Goal: Information Seeking & Learning: Understand process/instructions

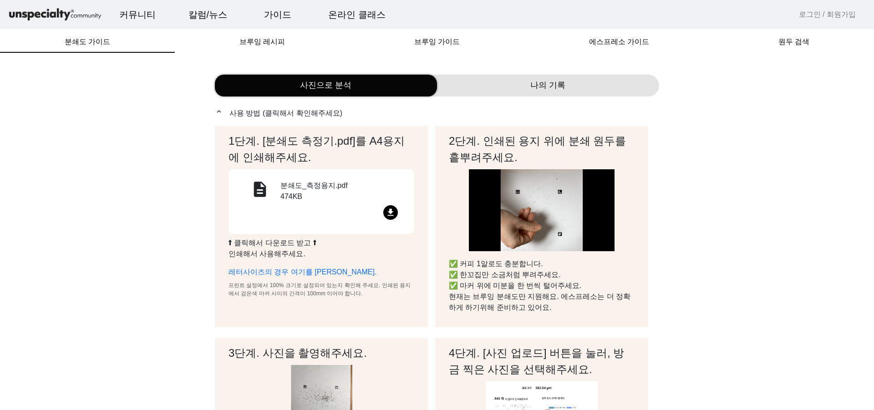
scroll to position [126, 0]
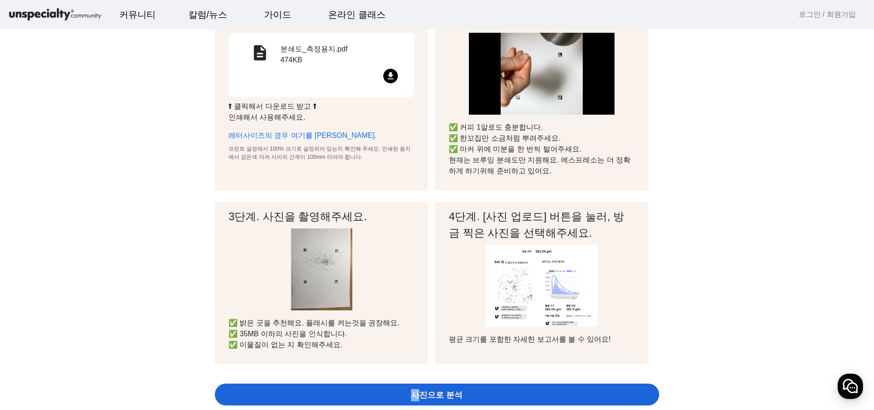
scroll to position [0, 0]
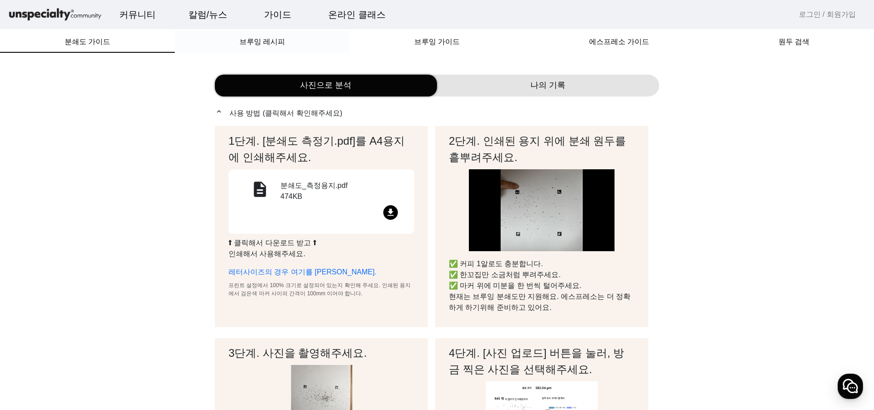
click at [268, 40] on span "브루잉 레시피" at bounding box center [261, 41] width 45 height 7
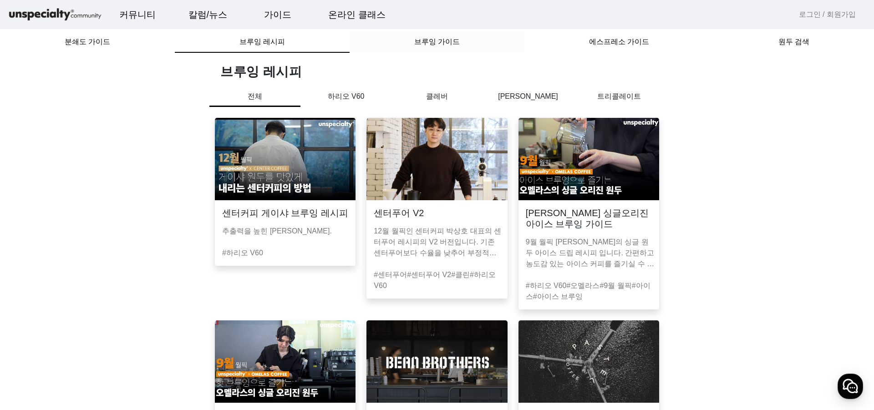
click at [434, 42] on span "브루잉 가이드" at bounding box center [436, 41] width 45 height 7
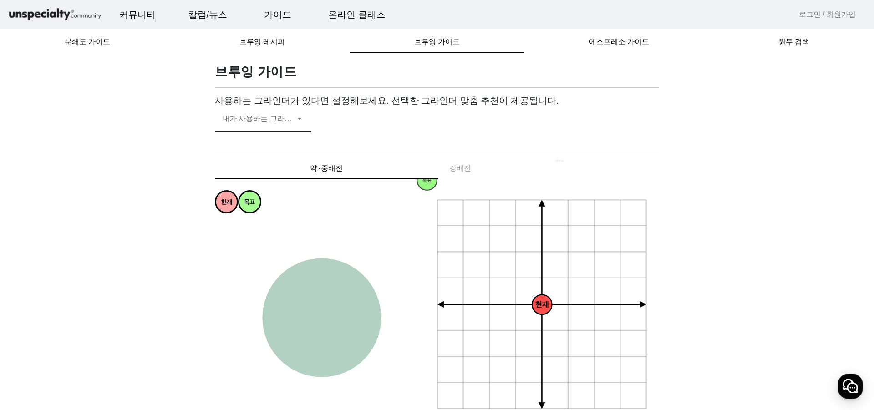
click at [283, 115] on mat-label "내가 사용하는 그라인더" at bounding box center [260, 119] width 77 height 8
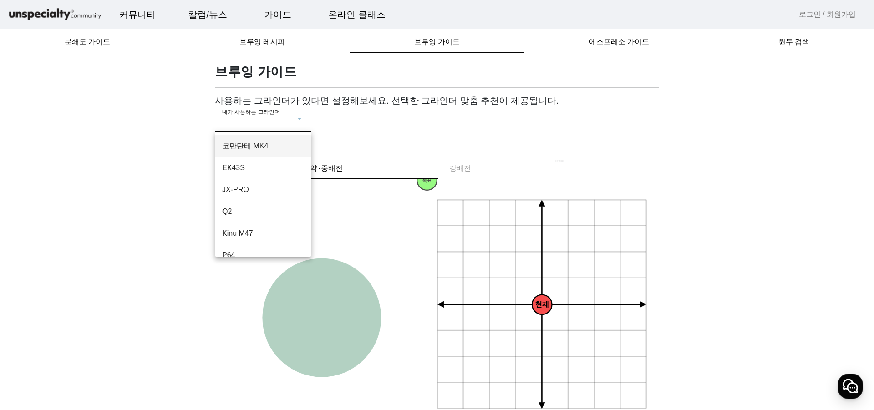
click at [270, 146] on span "코만단테 MK4" at bounding box center [263, 146] width 82 height 11
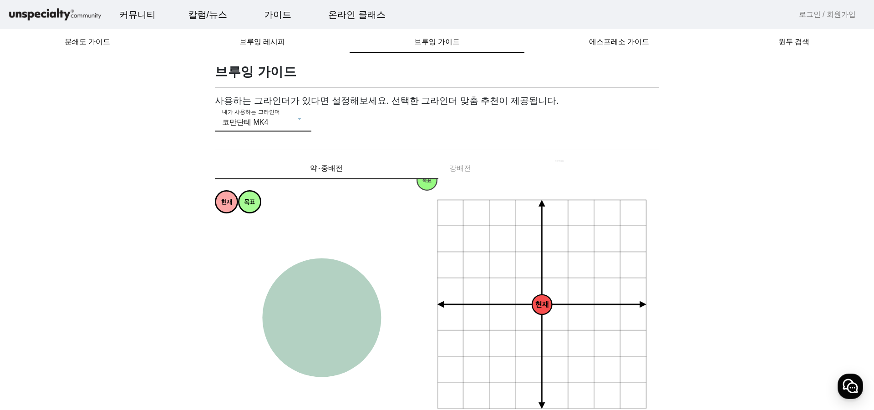
click at [454, 169] on div "약⋅중배전 강배전" at bounding box center [437, 168] width 444 height 22
drag, startPoint x: 393, startPoint y: 171, endPoint x: 471, endPoint y: 171, distance: 78.7
click at [471, 171] on div "약⋅중배전 강배전" at bounding box center [437, 168] width 444 height 22
click at [514, 218] on icon "+ 0.5g - 30um + 30um + 60um + 90um - 60um - 90um + 1.0g + 1.5g + 2.0g - 0.5g - …" at bounding box center [542, 304] width 211 height 211
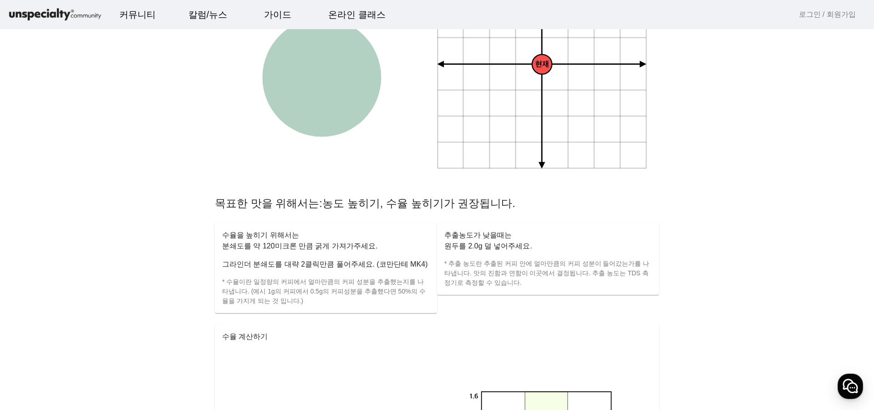
scroll to position [273, 0]
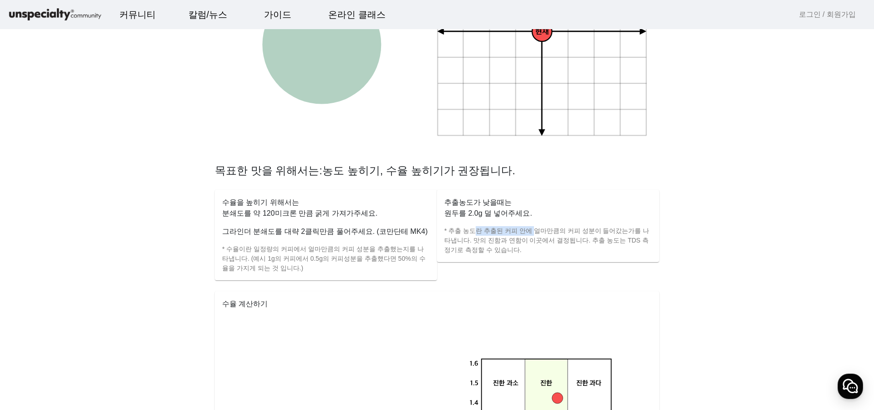
drag, startPoint x: 469, startPoint y: 232, endPoint x: 533, endPoint y: 234, distance: 64.2
click at [533, 234] on p "* 추출 농도란 추출된 커피 안에 얼마만큼의 커피 성분이 들어갔는가를 나타냅니다. 맛의 진함과 연함이 이곳에서 결정됩니다. 추출 농도는 TDS…" at bounding box center [547, 240] width 207 height 29
click at [539, 243] on p "* 추출 농도란 추출된 커피 안에 얼마만큼의 커피 성분이 들어갔는가를 나타냅니다. 맛의 진함과 연함이 이곳에서 결정됩니다. 추출 농도는 TDS…" at bounding box center [547, 240] width 207 height 29
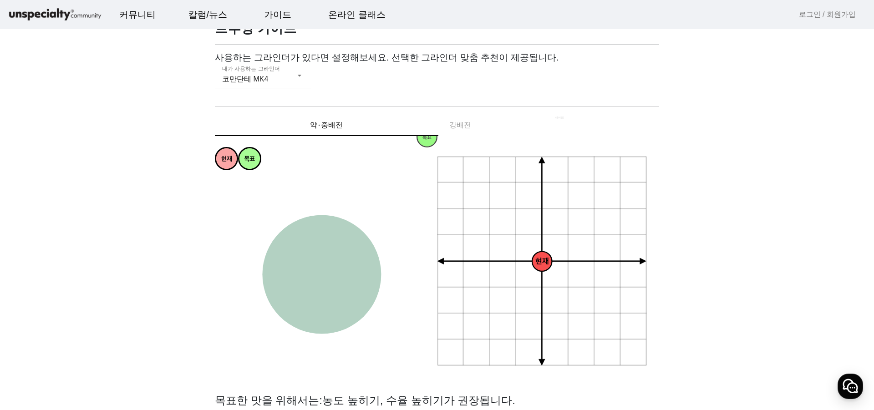
scroll to position [0, 0]
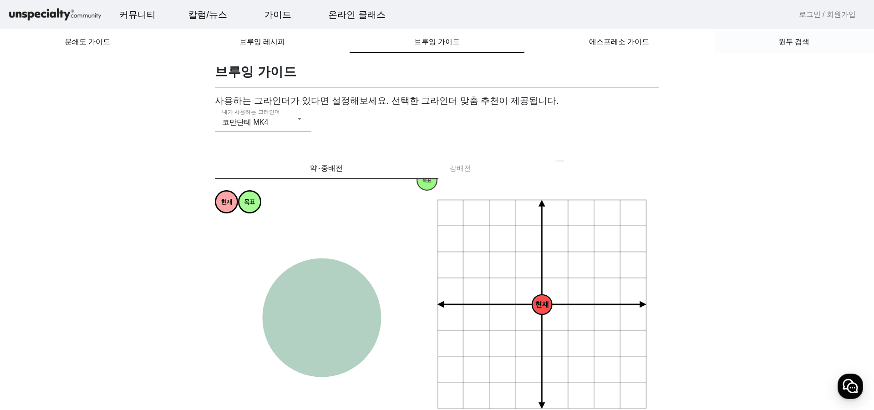
click at [788, 46] on span "원두 검색" at bounding box center [793, 42] width 31 height 22
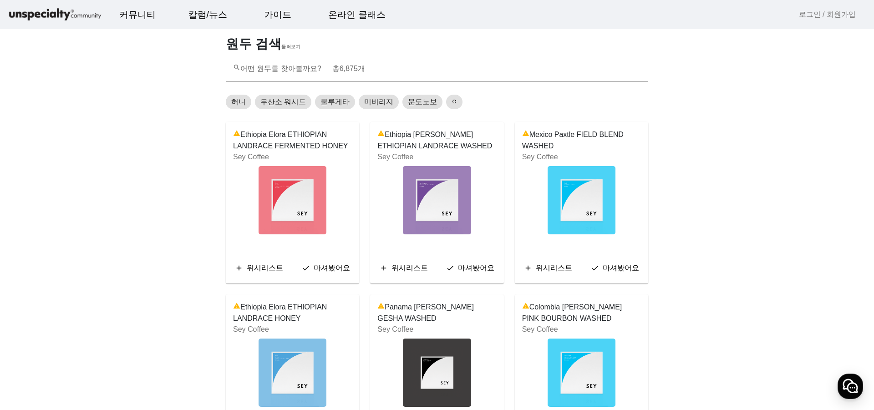
scroll to position [91, 0]
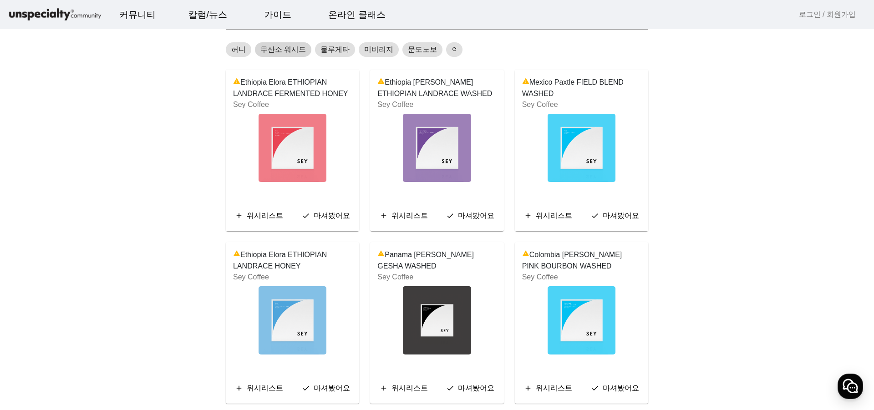
click at [291, 51] on span "무산소 워시드" at bounding box center [282, 49] width 45 height 11
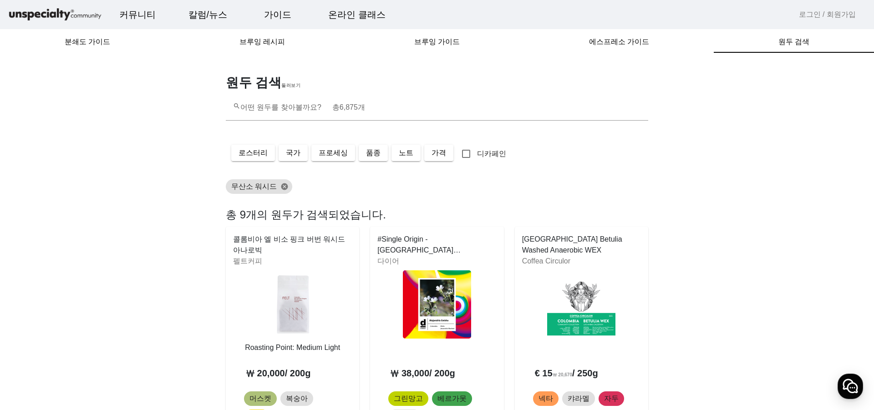
click at [48, 10] on img at bounding box center [55, 15] width 96 height 16
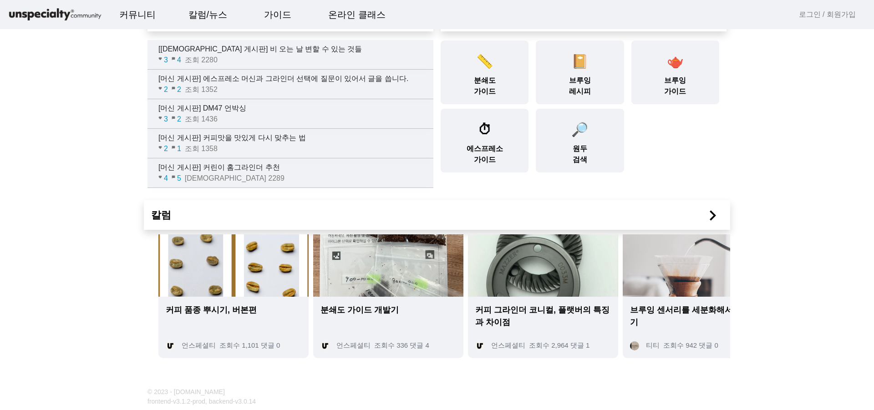
scroll to position [91, 0]
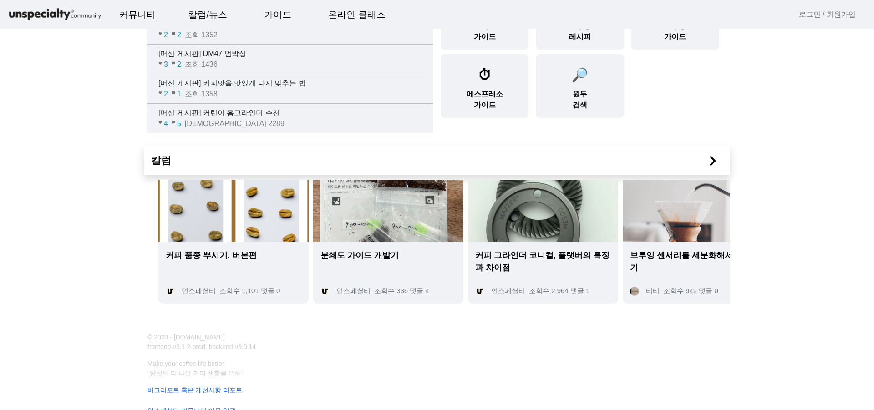
click at [712, 162] on mat-icon "chevron_right" at bounding box center [712, 161] width 20 height 20
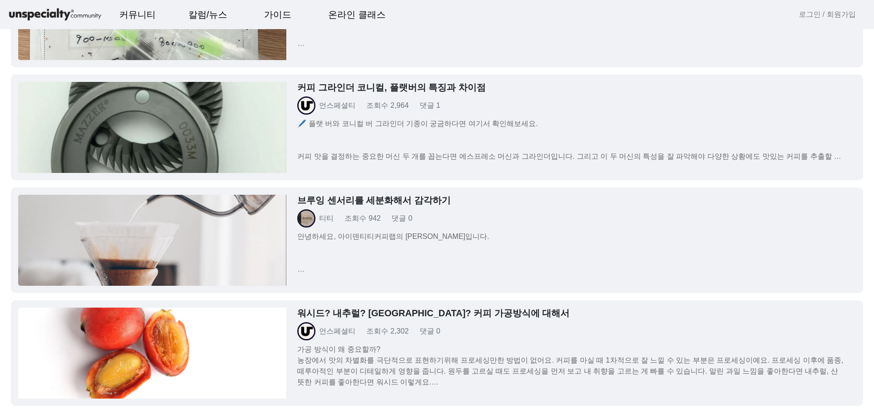
scroll to position [227, 0]
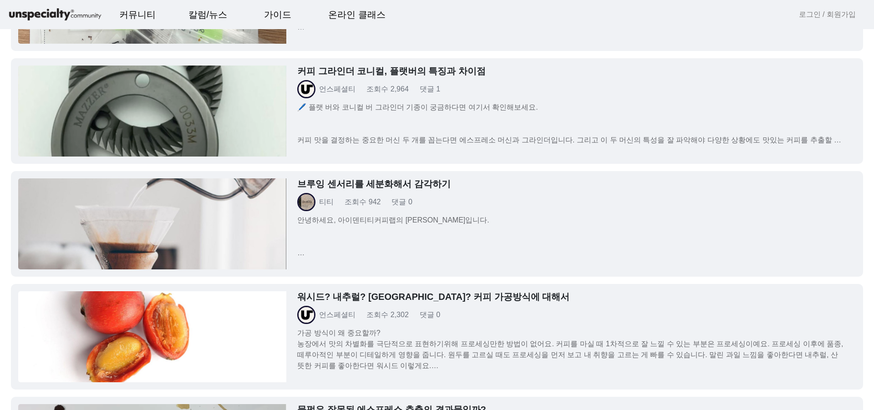
click at [219, 209] on img at bounding box center [152, 223] width 268 height 91
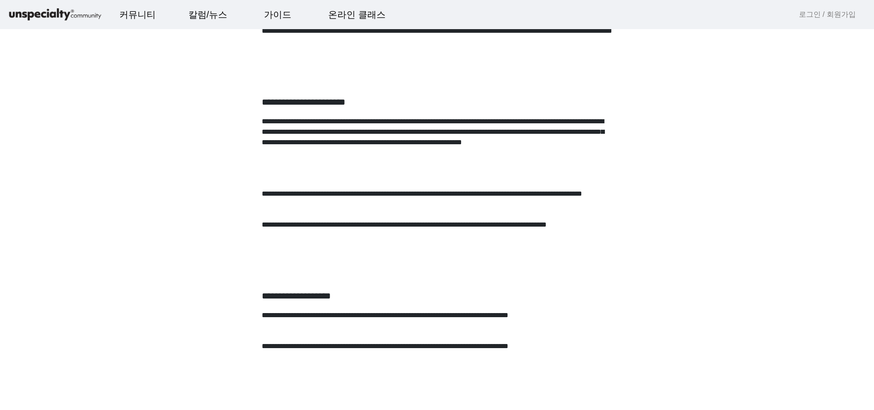
scroll to position [1046, 0]
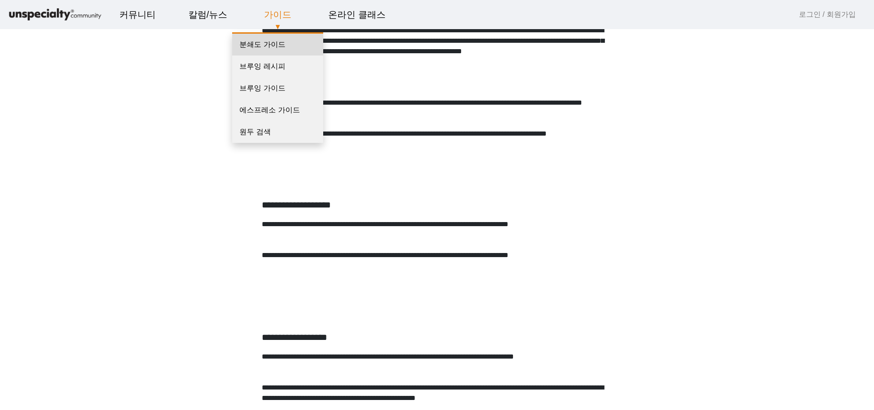
click at [277, 39] on link "분쇄도 가이드" at bounding box center [277, 45] width 91 height 22
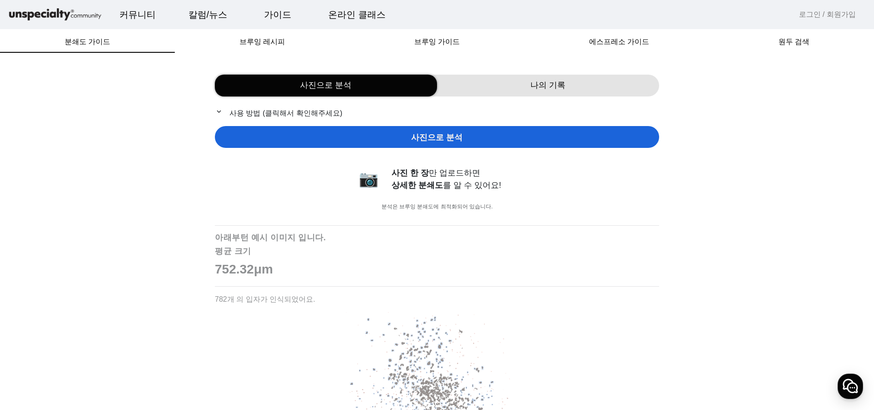
click at [294, 110] on p "expand_more 사용 방법 (클릭해서 확인해주세요)" at bounding box center [437, 112] width 444 height 11
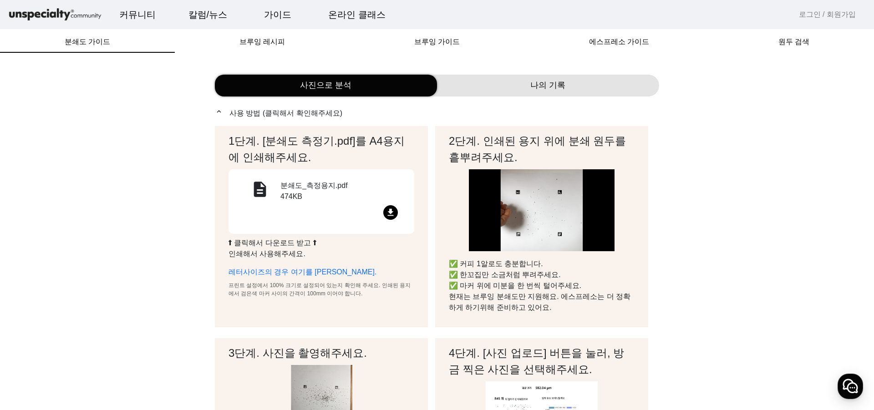
click at [385, 210] on mat-icon "file_download" at bounding box center [390, 212] width 15 height 15
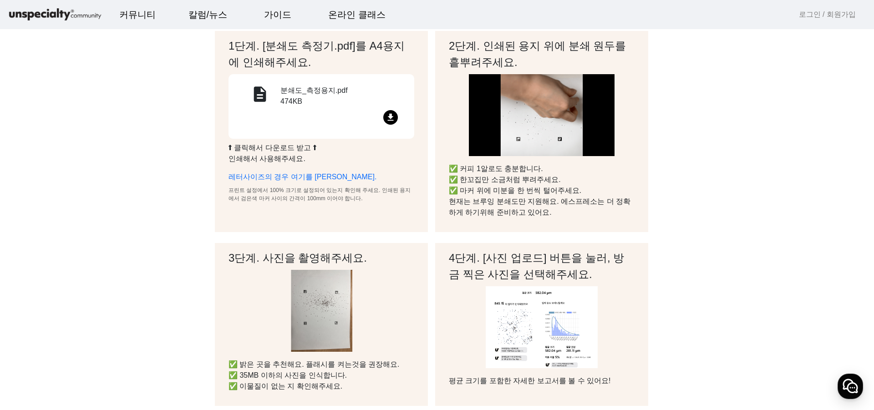
scroll to position [91, 0]
